Goal: Information Seeking & Learning: Find specific fact

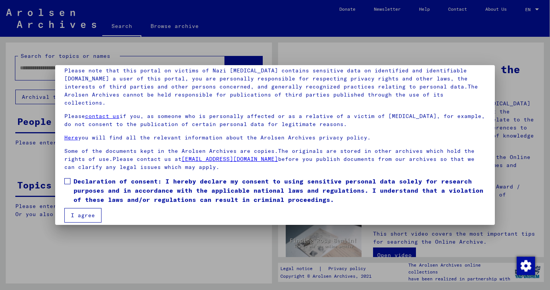
scroll to position [54, 0]
click at [65, 179] on span at bounding box center [67, 182] width 6 height 6
click at [81, 214] on button "I agree" at bounding box center [82, 216] width 37 height 15
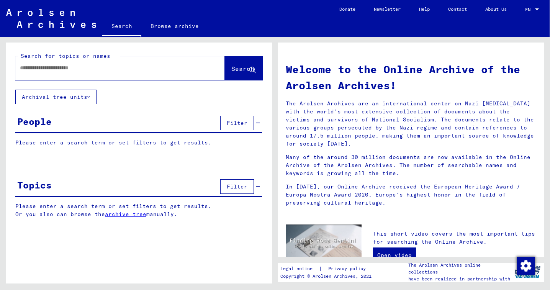
click at [39, 71] on input "text" at bounding box center [111, 68] width 182 height 8
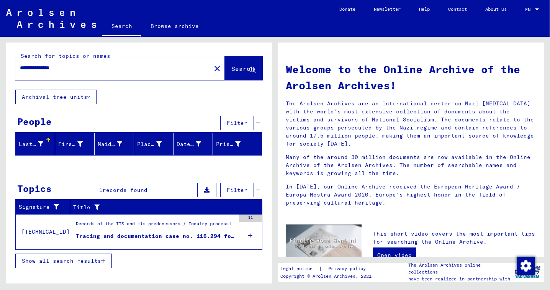
click at [53, 69] on input "**********" at bounding box center [111, 68] width 182 height 8
type input "**********"
click at [231, 67] on span "Search" at bounding box center [242, 69] width 23 height 8
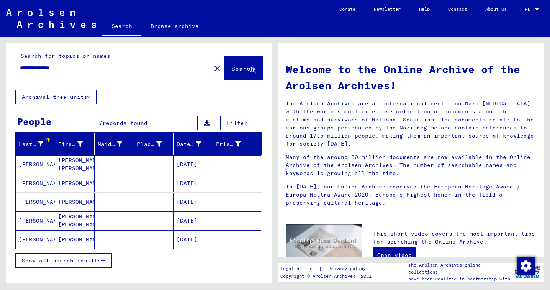
click at [45, 167] on mat-cell "[PERSON_NAME]" at bounding box center [35, 164] width 39 height 18
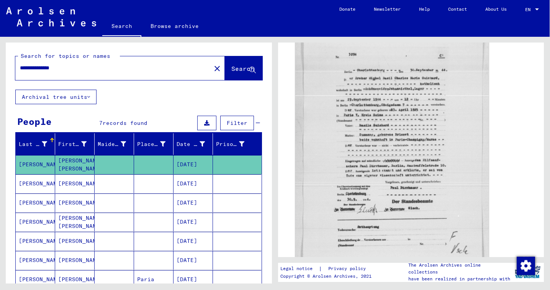
scroll to position [252, 0]
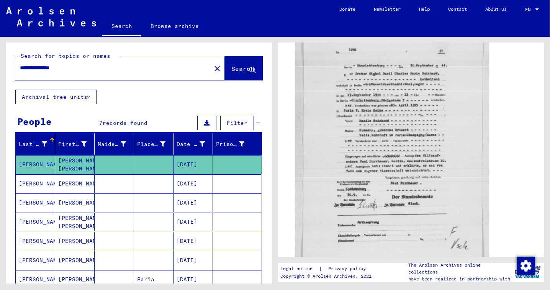
click at [344, 156] on img at bounding box center [391, 148] width 193 height 255
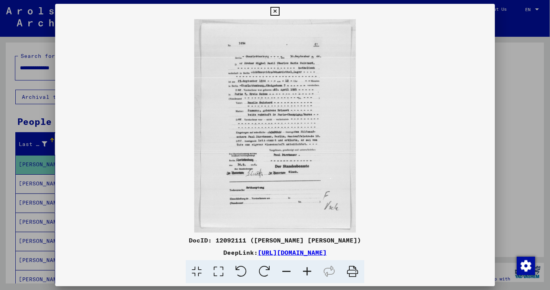
click at [307, 268] on icon at bounding box center [307, 271] width 21 height 23
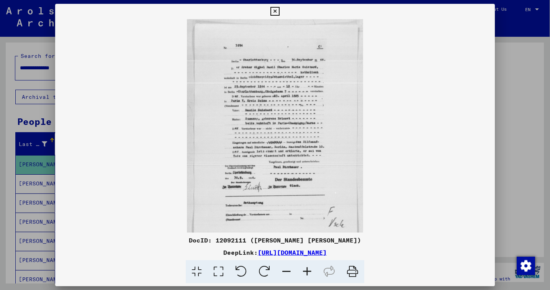
click at [307, 268] on icon at bounding box center [307, 271] width 21 height 23
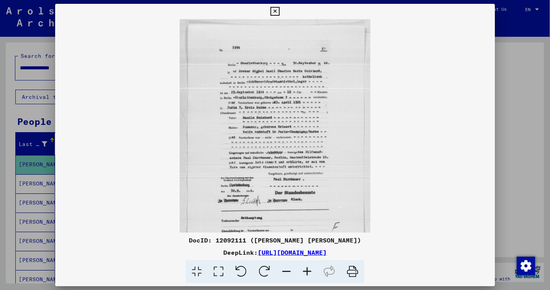
click at [307, 268] on icon at bounding box center [307, 271] width 21 height 23
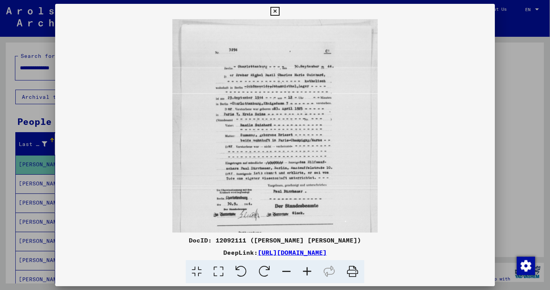
click at [307, 272] on icon at bounding box center [307, 271] width 21 height 23
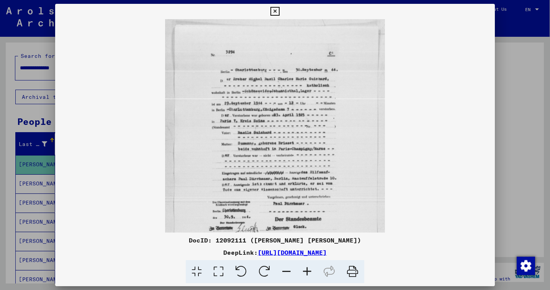
click at [308, 272] on icon at bounding box center [307, 271] width 21 height 23
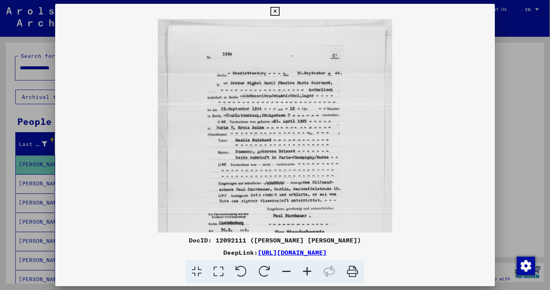
click at [308, 272] on icon at bounding box center [307, 271] width 21 height 23
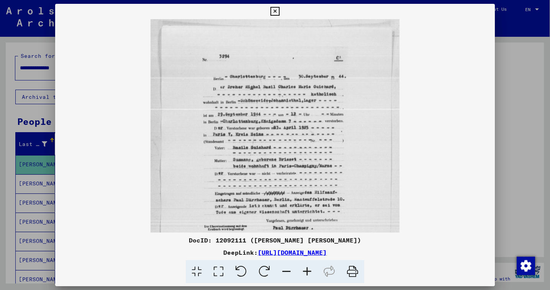
click at [308, 272] on icon at bounding box center [307, 271] width 21 height 23
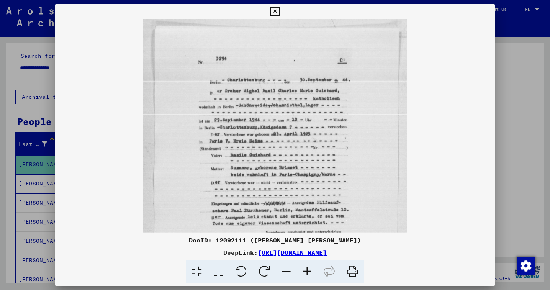
click at [308, 272] on icon at bounding box center [307, 271] width 21 height 23
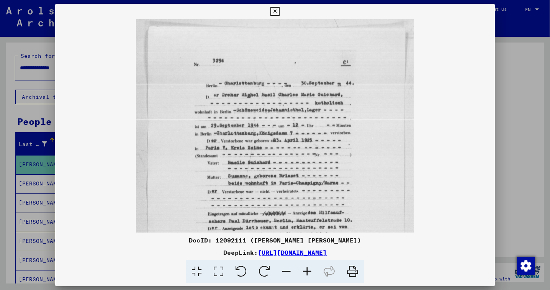
click at [308, 272] on icon at bounding box center [307, 271] width 21 height 23
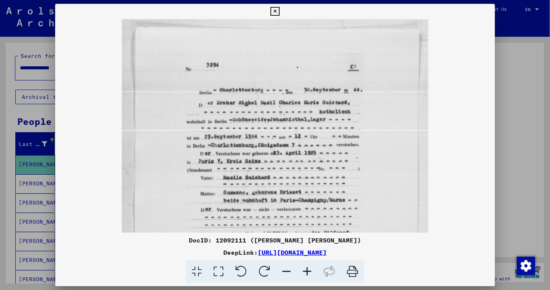
click at [308, 272] on icon at bounding box center [307, 271] width 21 height 23
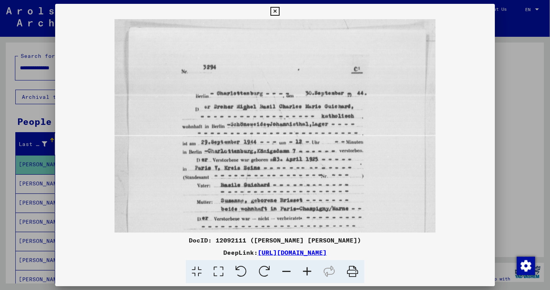
click at [308, 272] on icon at bounding box center [307, 271] width 21 height 23
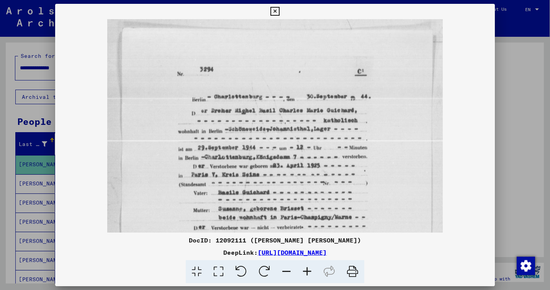
click at [308, 272] on icon at bounding box center [307, 271] width 21 height 23
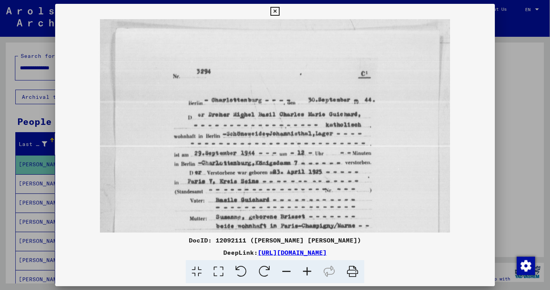
click at [308, 272] on icon at bounding box center [307, 271] width 21 height 23
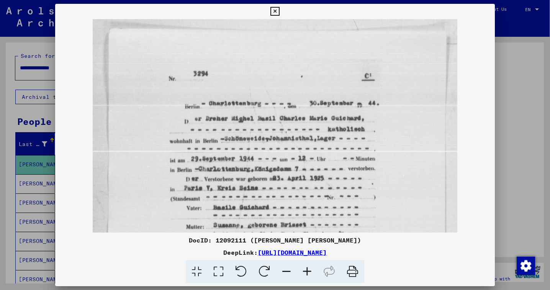
click at [308, 272] on icon at bounding box center [307, 271] width 21 height 23
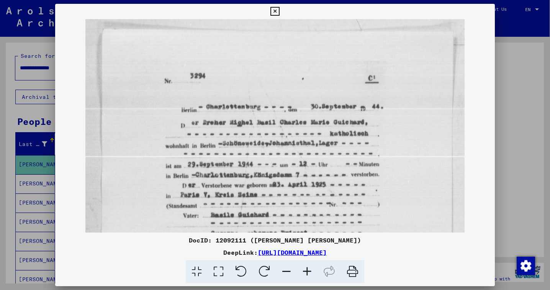
click at [308, 272] on icon at bounding box center [307, 271] width 21 height 23
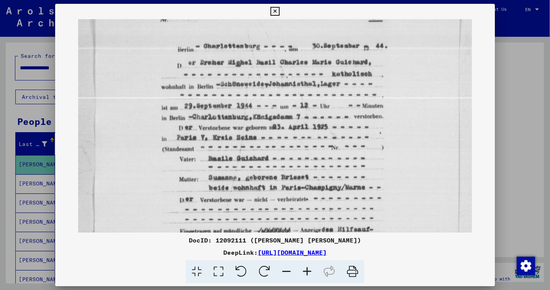
scroll to position [65, 0]
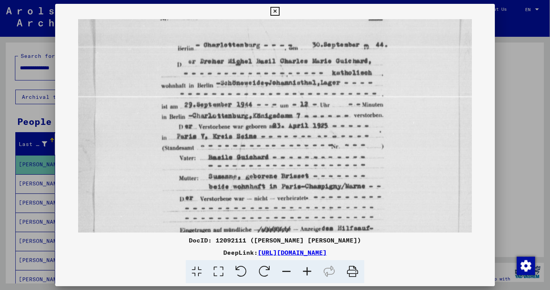
drag, startPoint x: 257, startPoint y: 183, endPoint x: 254, endPoint y: 120, distance: 62.9
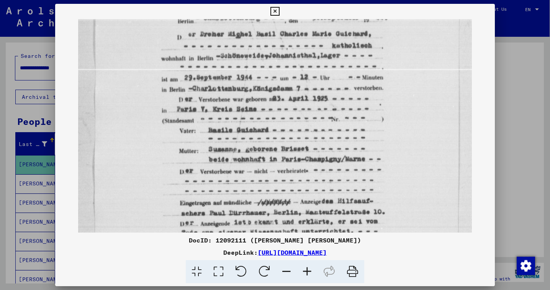
drag, startPoint x: 254, startPoint y: 160, endPoint x: 254, endPoint y: 134, distance: 26.8
click at [254, 138] on img at bounding box center [275, 187] width 394 height 520
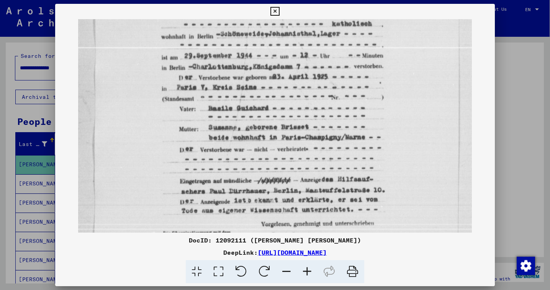
scroll to position [117, 0]
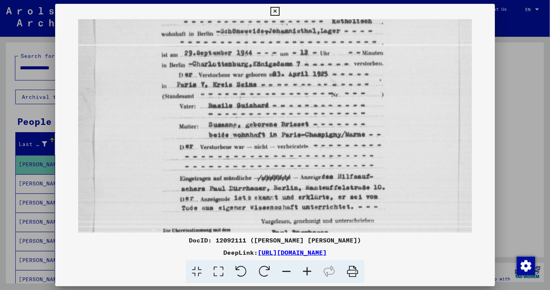
drag, startPoint x: 253, startPoint y: 149, endPoint x: 255, endPoint y: 124, distance: 25.0
click at [279, 13] on icon at bounding box center [274, 11] width 9 height 9
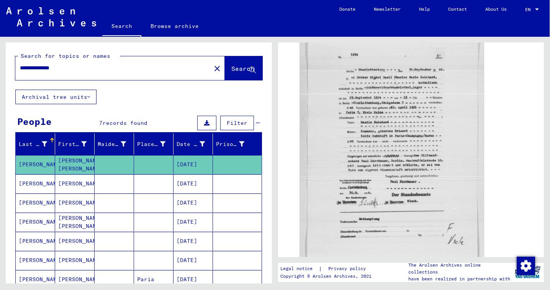
click at [31, 187] on mat-cell "[PERSON_NAME]" at bounding box center [35, 183] width 39 height 19
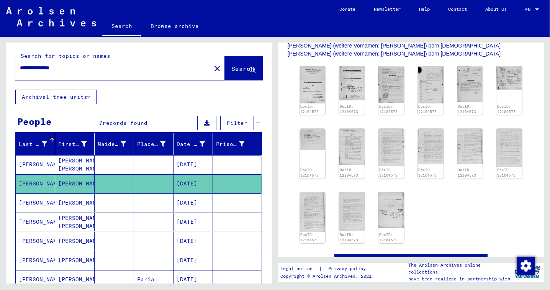
scroll to position [344, 0]
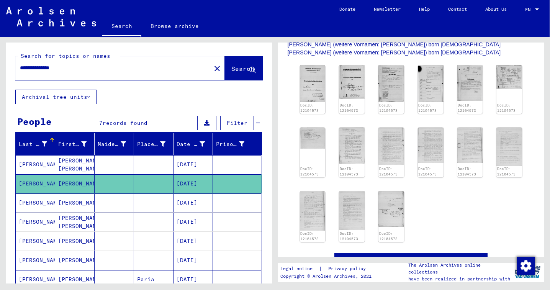
click at [43, 199] on mat-cell "[PERSON_NAME]" at bounding box center [35, 202] width 39 height 19
